Goal: Task Accomplishment & Management: Manage account settings

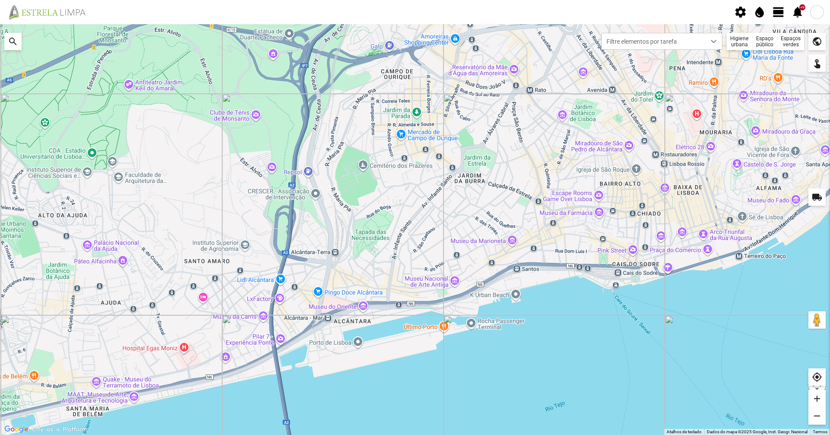
click at [784, 14] on span "view_day" at bounding box center [778, 12] width 13 height 13
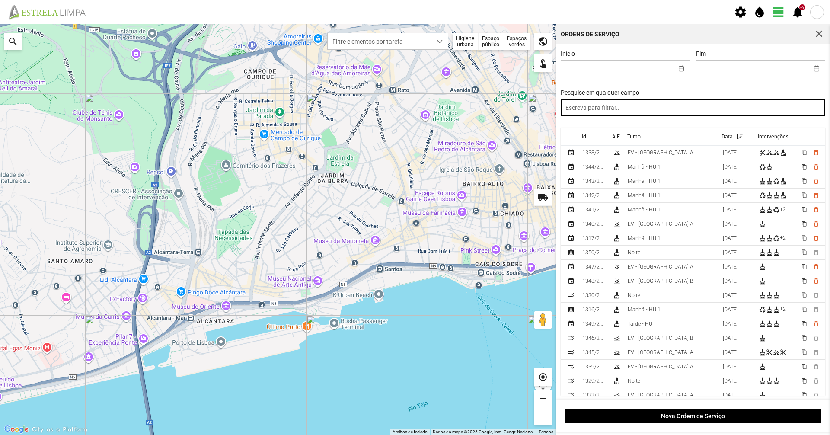
click at [707, 107] on input "text" at bounding box center [693, 107] width 265 height 17
type input "manhã"
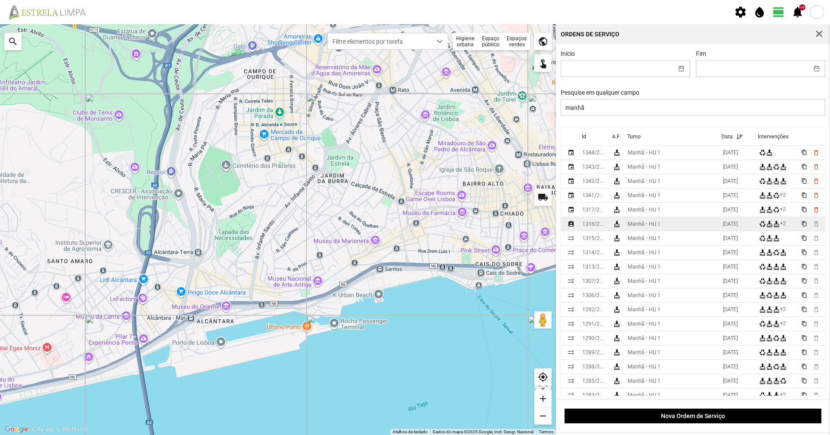
click at [692, 224] on td "Manhã - HU 1" at bounding box center [671, 224] width 95 height 14
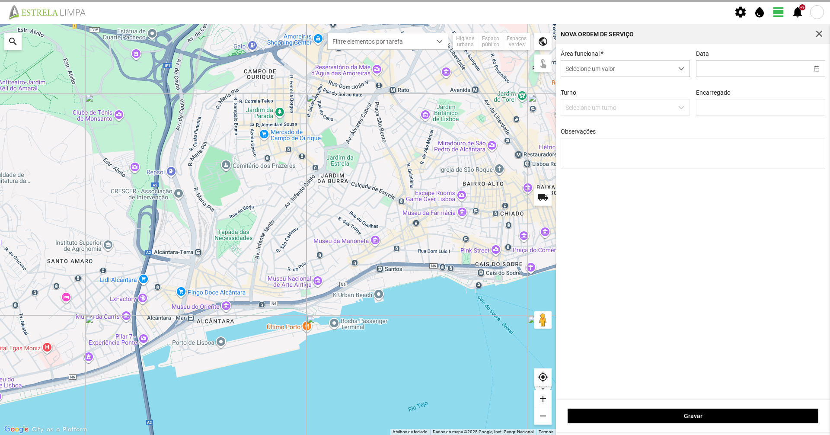
type input "[DATE]"
type textarea "39-baixa 10-25-ferias Eo38- descanso ao serviço-6-17-22-36-44-45-47-49-50"
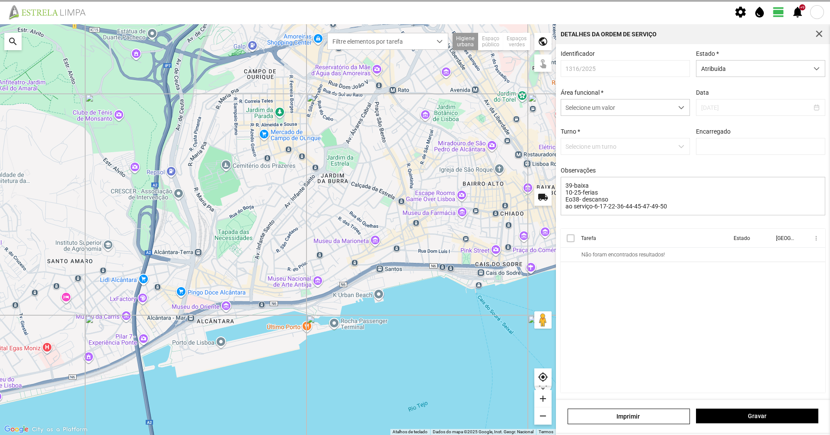
type input "[PERSON_NAME]"
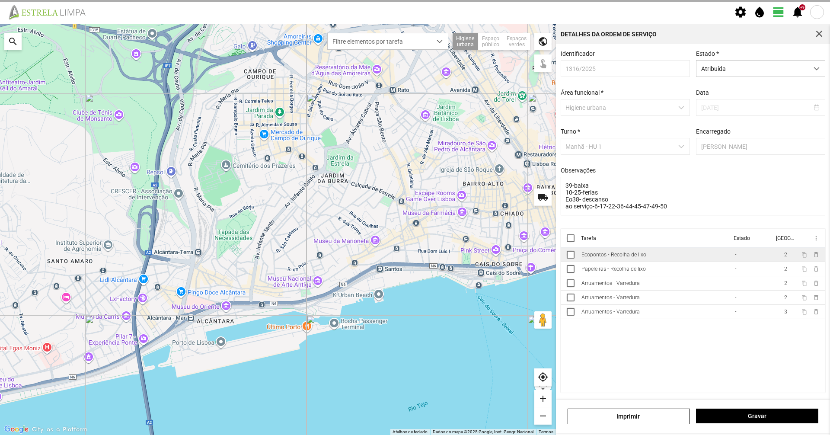
click at [671, 256] on td "Ecopontos - Recolha de lixo" at bounding box center [654, 255] width 153 height 14
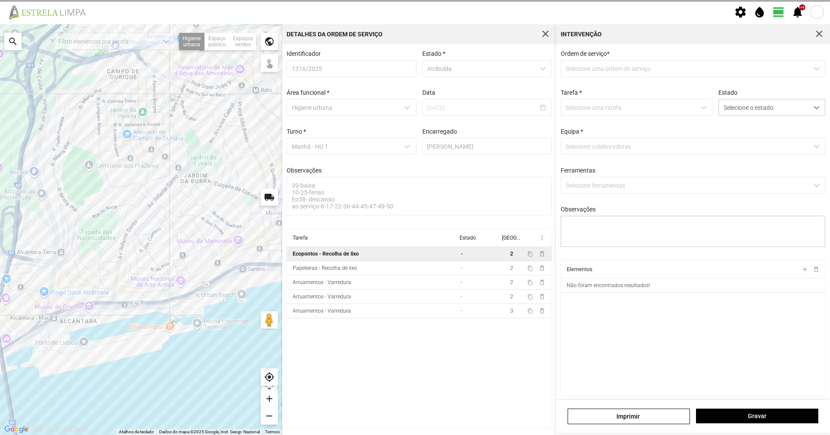
type textarea "condutor [PERSON_NAME] ajudante [PERSON_NAME]"
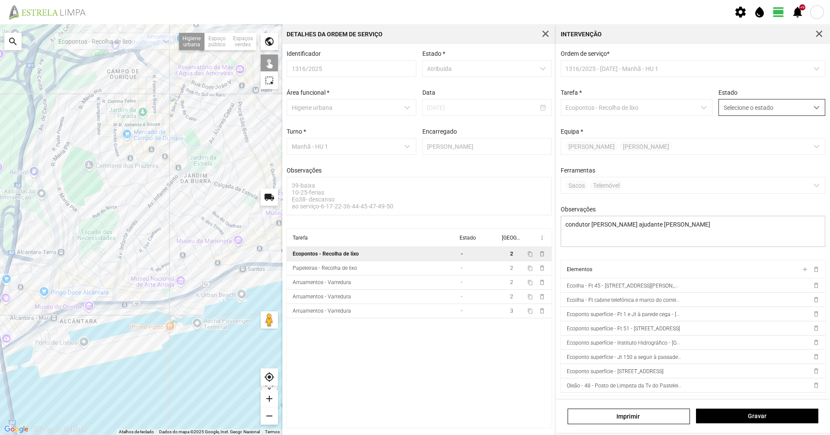
click at [745, 112] on span "Selecione o estado" at bounding box center [763, 107] width 89 height 16
click at [742, 141] on li "Concluída" at bounding box center [765, 142] width 103 height 16
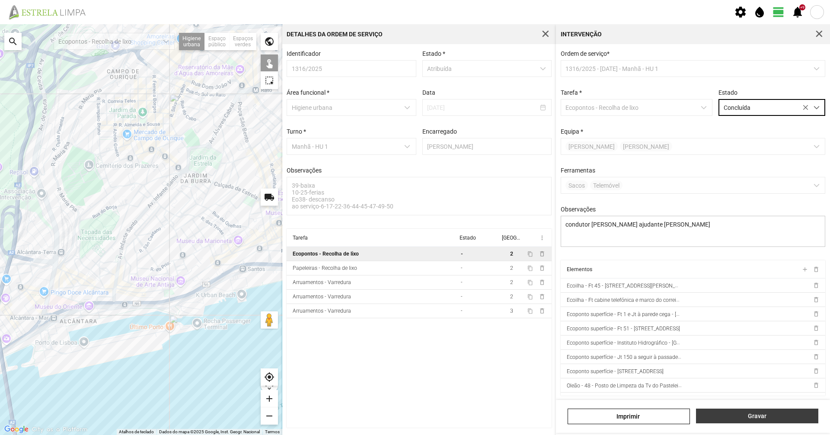
click at [757, 419] on span "Gravar" at bounding box center [757, 415] width 113 height 7
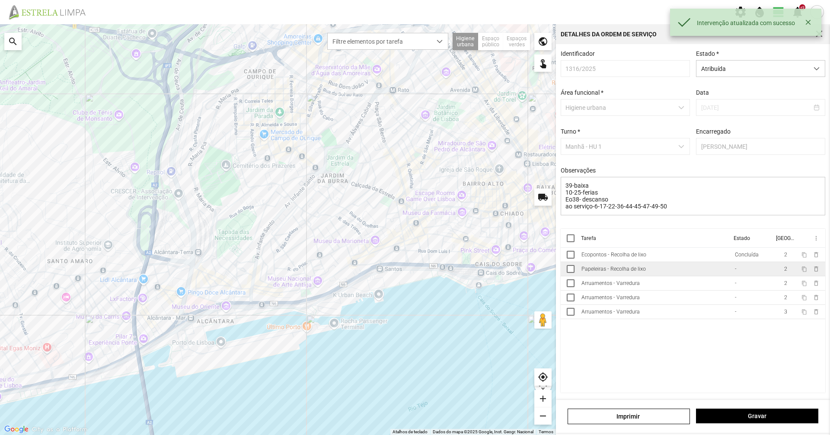
click at [698, 276] on td "Papeleiras - Recolha de lixo" at bounding box center [654, 269] width 153 height 14
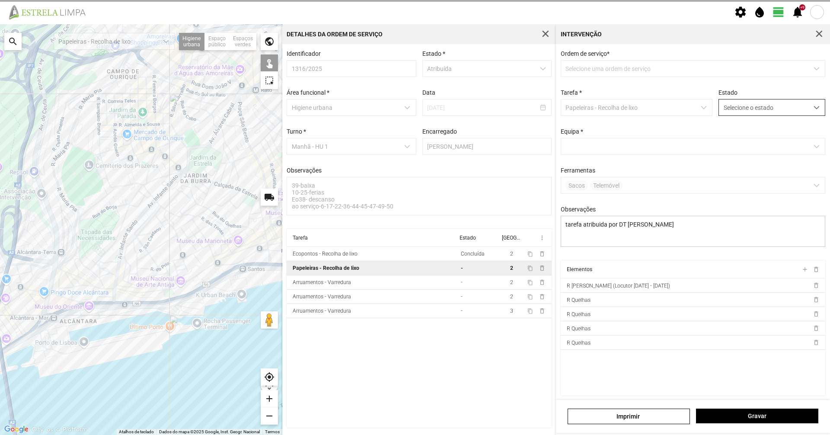
click at [746, 108] on span "Selecione o estado" at bounding box center [763, 107] width 89 height 16
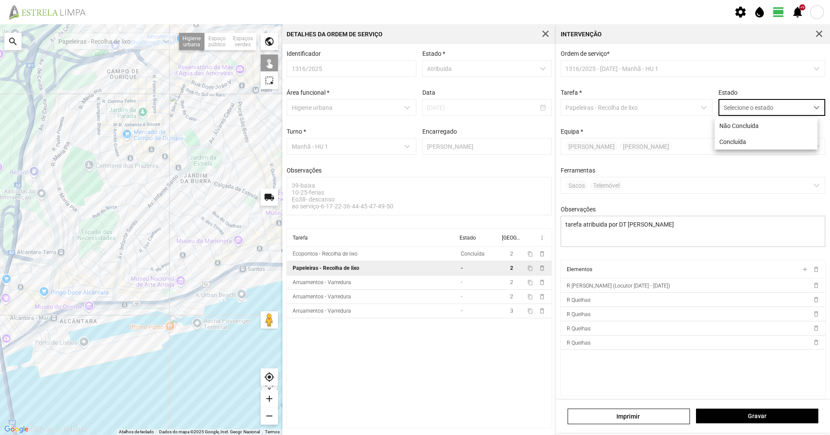
scroll to position [5, 38]
drag, startPoint x: 746, startPoint y: 138, endPoint x: 746, endPoint y: 150, distance: 12.1
click at [746, 139] on li "Concluída" at bounding box center [765, 142] width 103 height 16
click at [747, 418] on span "Gravar" at bounding box center [757, 415] width 113 height 7
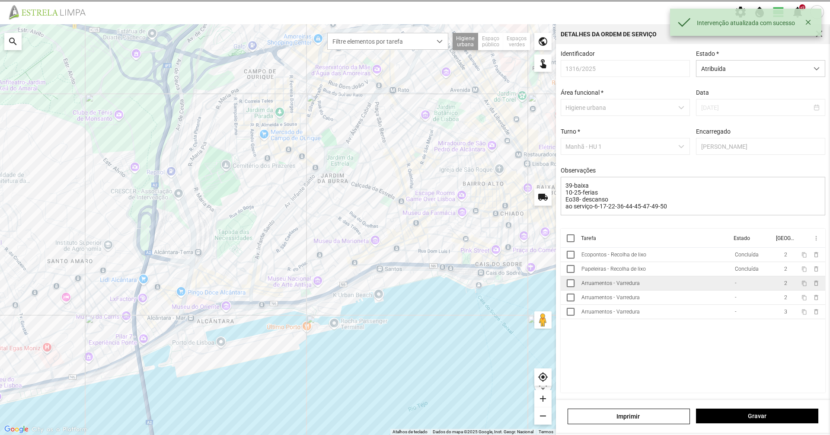
click at [710, 287] on td "Arruamentos - Varredura" at bounding box center [654, 283] width 153 height 14
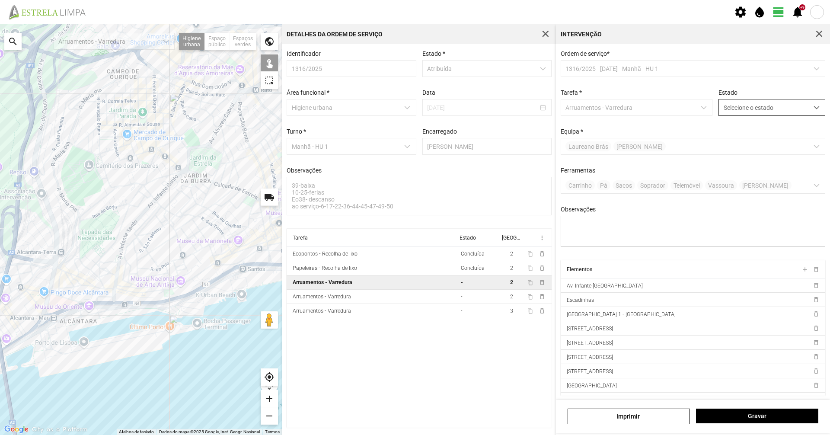
click at [766, 109] on span "Selecione o estado" at bounding box center [763, 107] width 89 height 16
click at [762, 134] on li "Concluída" at bounding box center [765, 142] width 103 height 16
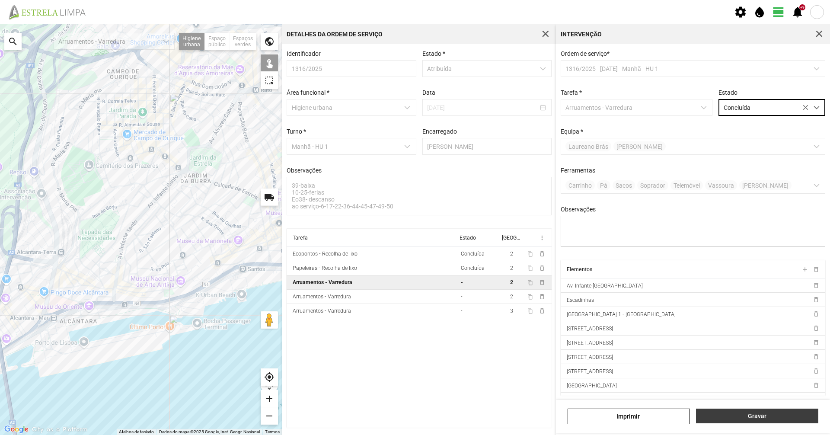
click at [742, 420] on button "Gravar" at bounding box center [757, 415] width 122 height 15
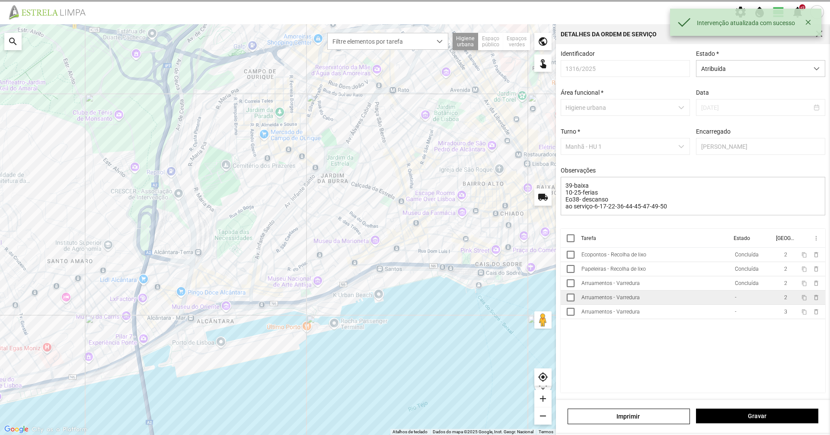
click at [651, 297] on td "Arruamentos - Varredura" at bounding box center [654, 297] width 153 height 14
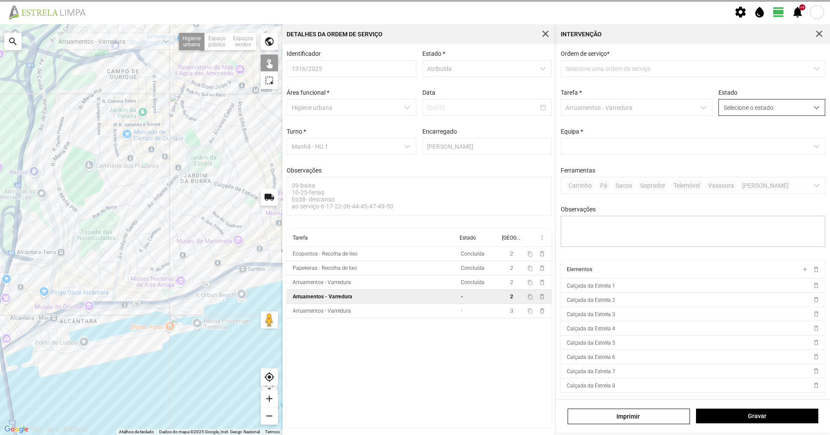
click at [744, 110] on span "Selecione o estado" at bounding box center [763, 107] width 89 height 16
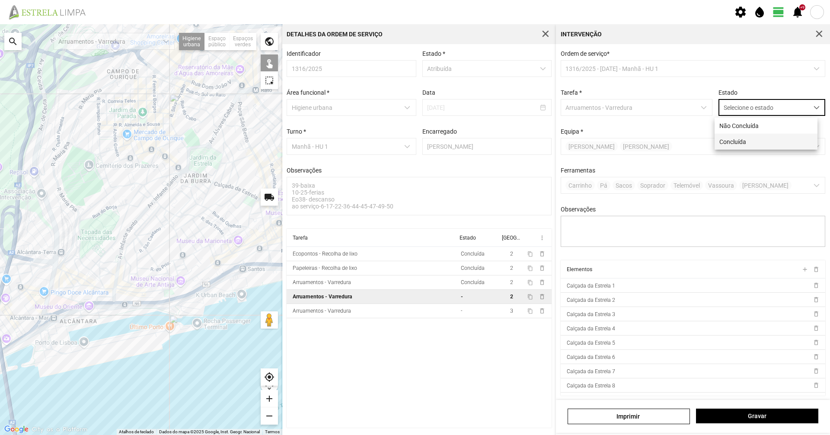
click at [732, 147] on li "Concluída" at bounding box center [765, 142] width 103 height 16
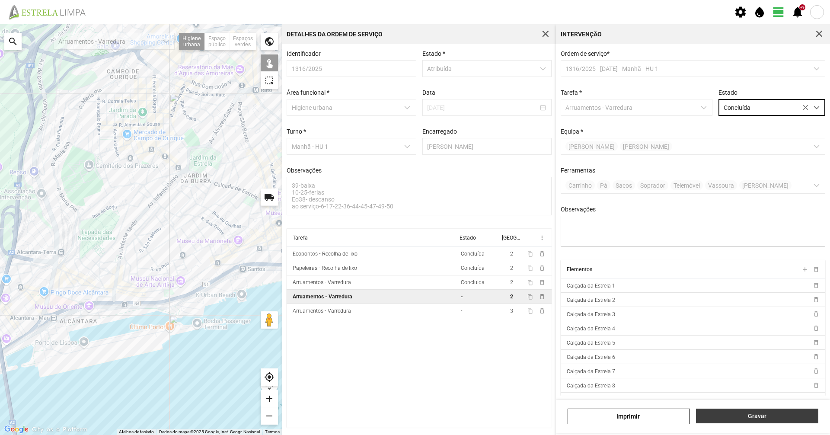
click at [756, 419] on span "Gravar" at bounding box center [757, 415] width 113 height 7
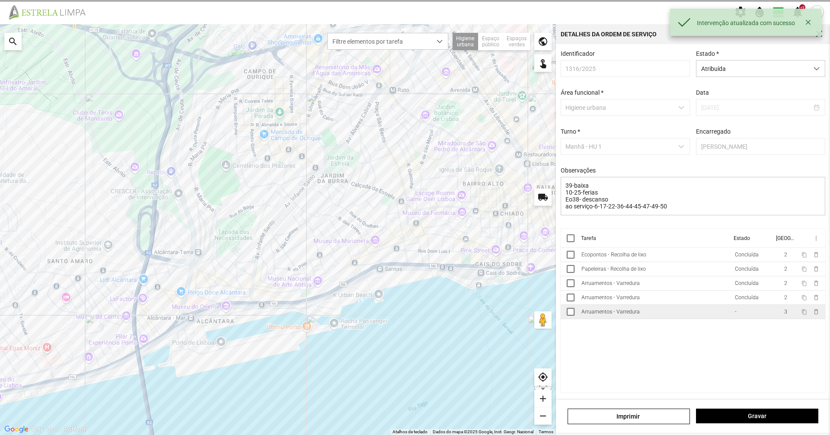
click at [719, 314] on td "Arruamentos - Varredura" at bounding box center [654, 312] width 153 height 14
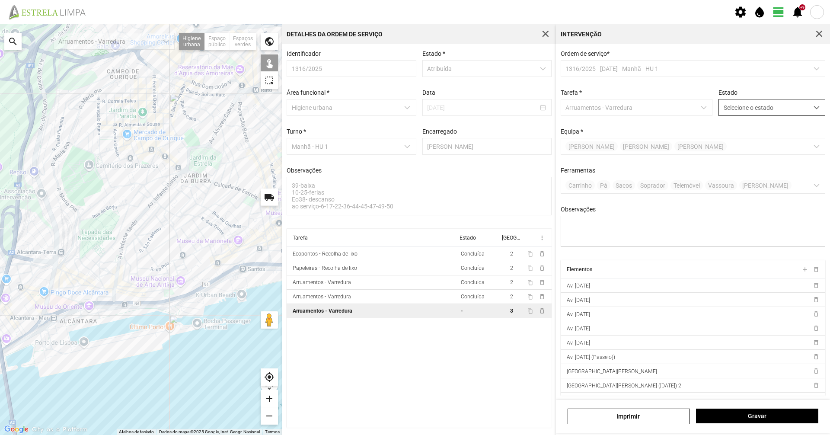
click at [766, 113] on span "Selecione o estado" at bounding box center [763, 107] width 89 height 16
click at [752, 140] on li "Concluída" at bounding box center [765, 142] width 103 height 16
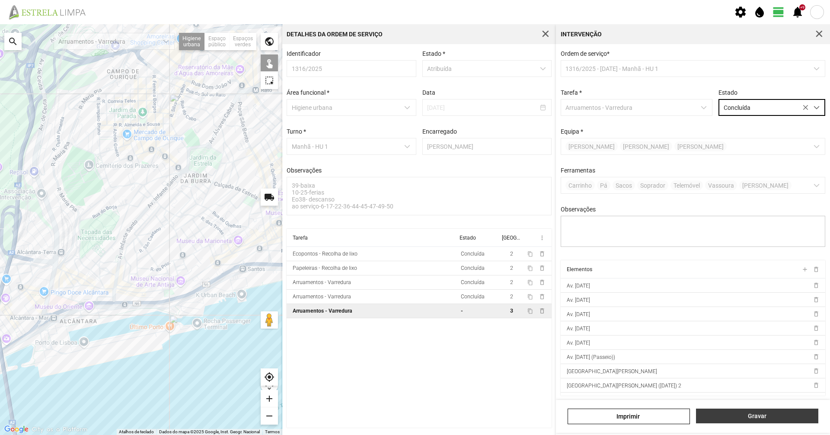
click at [792, 414] on span "Gravar" at bounding box center [757, 415] width 113 height 7
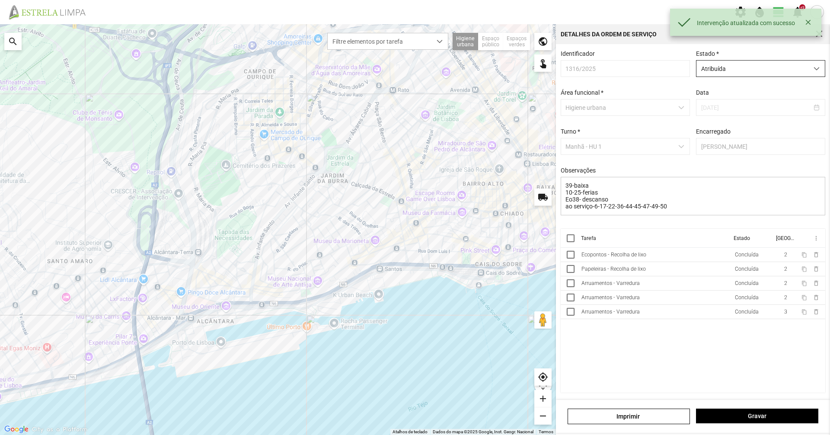
click at [700, 74] on span "Atribuída" at bounding box center [752, 69] width 112 height 16
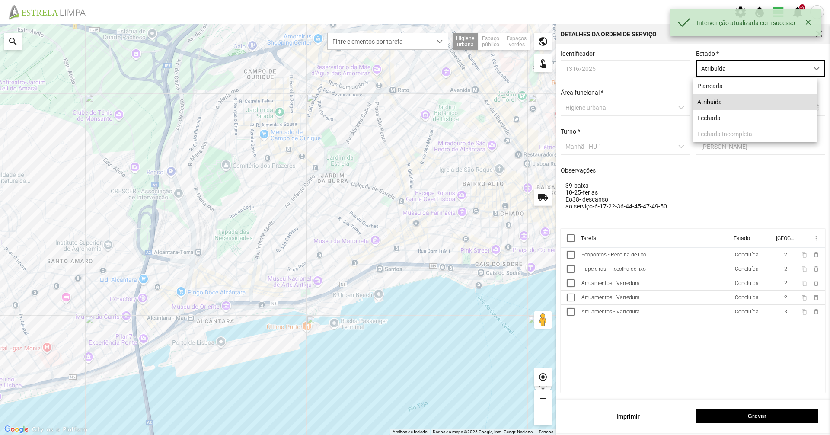
scroll to position [5, 38]
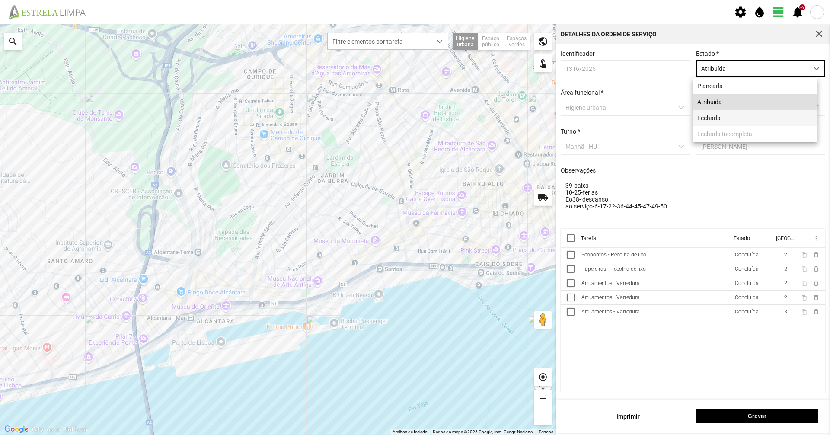
click at [699, 115] on li "Fechada" at bounding box center [754, 118] width 125 height 16
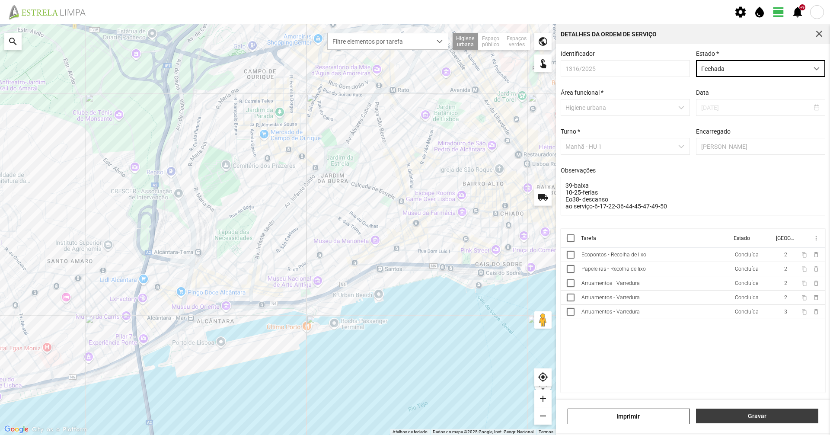
click at [758, 419] on span "Gravar" at bounding box center [757, 415] width 113 height 7
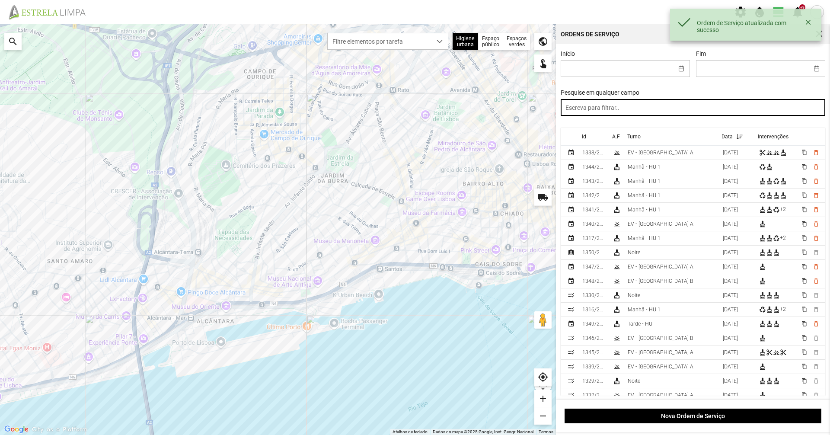
click at [622, 110] on input "text" at bounding box center [693, 107] width 265 height 17
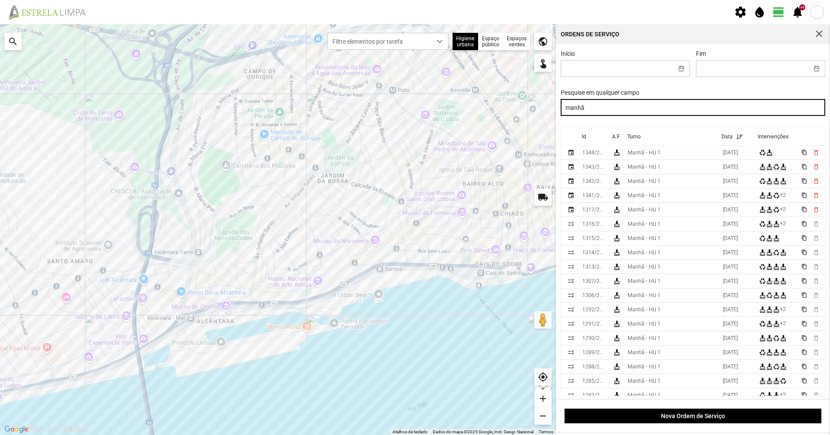
drag, startPoint x: 550, startPoint y: 113, endPoint x: 484, endPoint y: 121, distance: 66.7
click at [484, 121] on div "Para navegar no mapa com gestos de toque, toque duas vezes sem soltar no mapa e…" at bounding box center [415, 229] width 830 height 411
drag, startPoint x: 593, startPoint y: 107, endPoint x: 494, endPoint y: 103, distance: 99.1
click at [494, 103] on div "Para navegar no mapa com gestos de toque, toque duas vezes sem soltar no mapa e…" at bounding box center [415, 229] width 830 height 411
type input "noite"
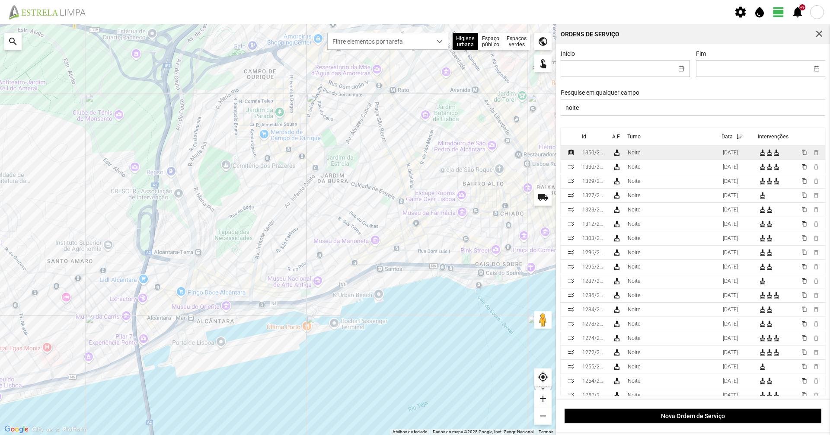
click at [689, 153] on td "Noite" at bounding box center [671, 153] width 95 height 14
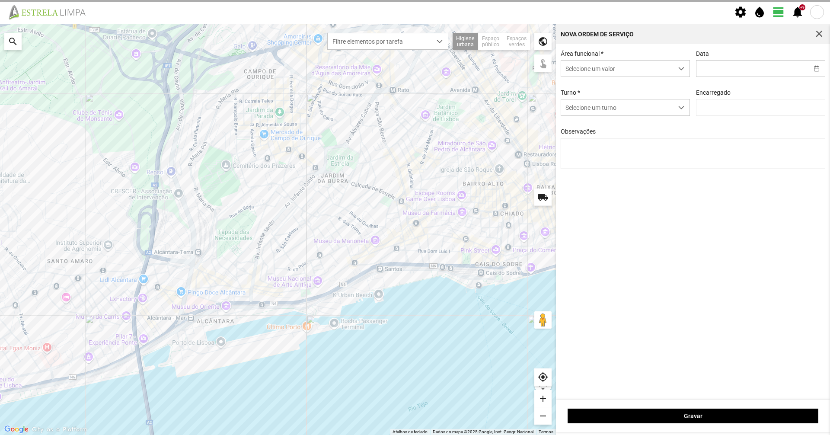
type input "[DATE]"
type input "[PERSON_NAME]"
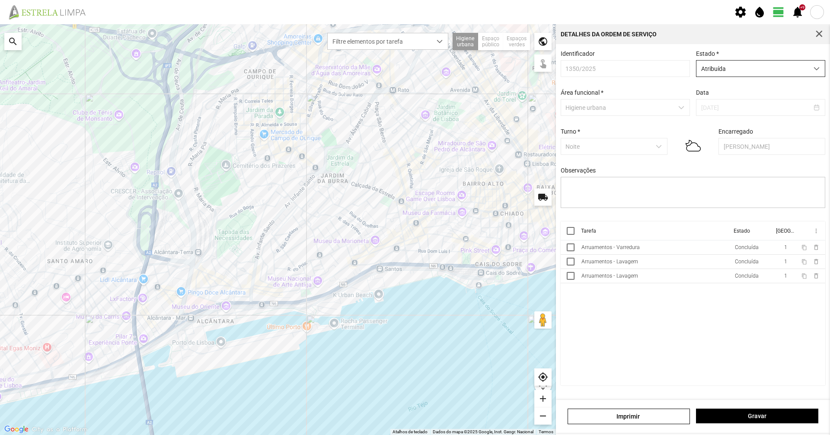
click at [766, 76] on span "Atribuída" at bounding box center [752, 69] width 112 height 16
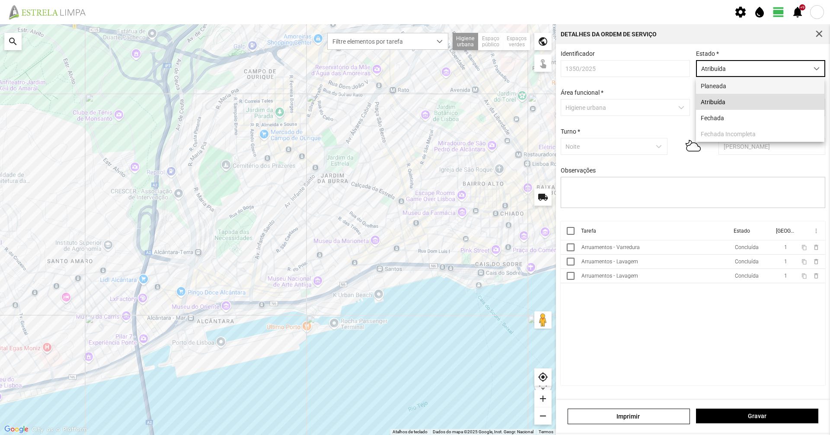
scroll to position [5, 38]
click at [765, 118] on li "Fechada" at bounding box center [760, 118] width 128 height 16
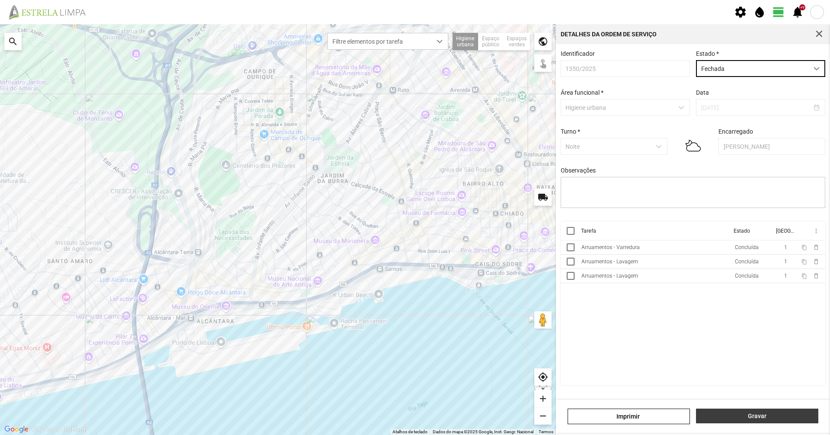
click at [778, 415] on span "Gravar" at bounding box center [757, 415] width 113 height 7
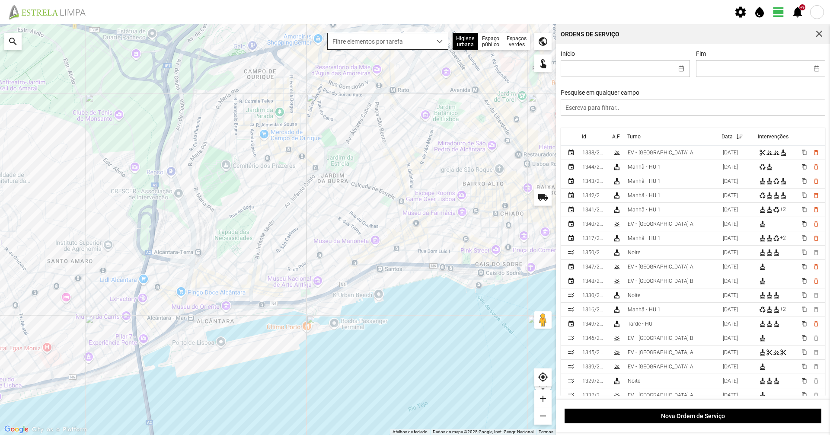
click at [432, 41] on div "dropdown trigger" at bounding box center [439, 41] width 17 height 16
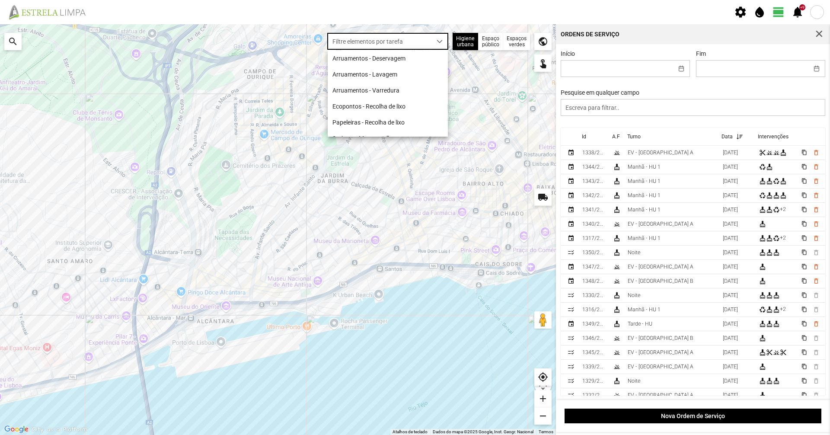
scroll to position [5, 38]
click at [431, 63] on li "Arruamentos - Deservagem" at bounding box center [388, 58] width 120 height 16
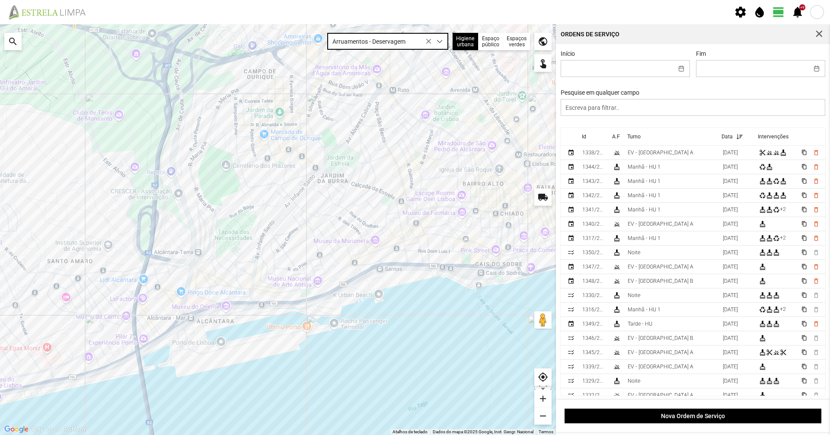
click at [441, 42] on span "dropdown trigger" at bounding box center [440, 41] width 6 height 6
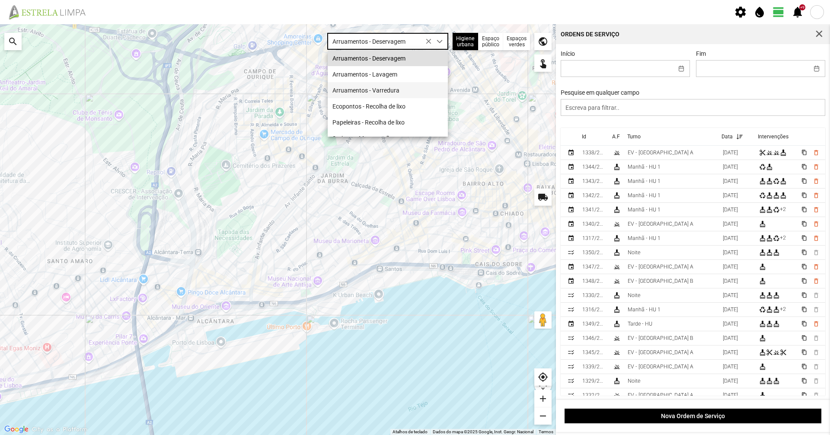
click at [405, 86] on li "Arruamentos - Varredura" at bounding box center [388, 90] width 120 height 16
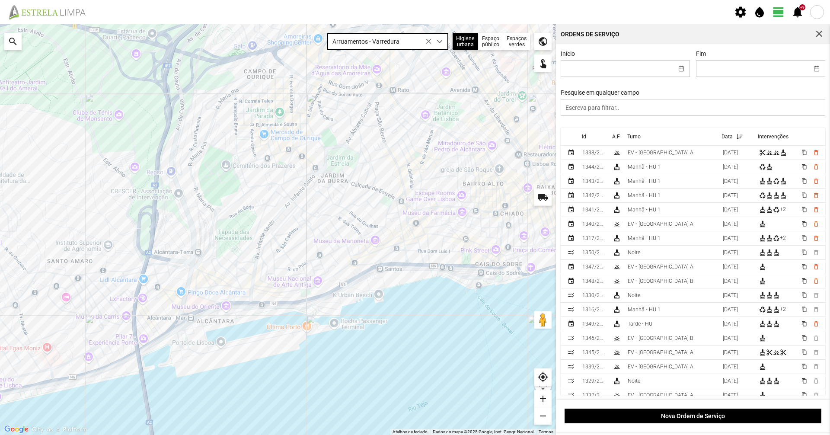
click at [427, 45] on span "Arruamentos - Varredura" at bounding box center [380, 41] width 104 height 16
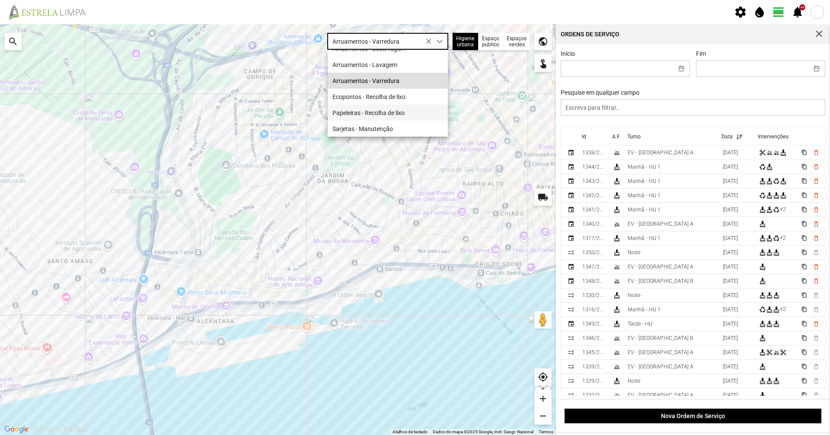
scroll to position [12, 0]
